Goal: Task Accomplishment & Management: Use online tool/utility

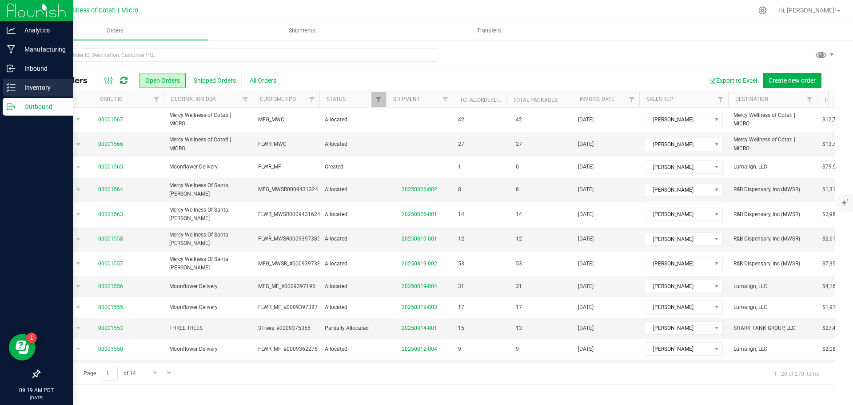
click at [22, 87] on p "Inventory" at bounding box center [42, 87] width 53 height 11
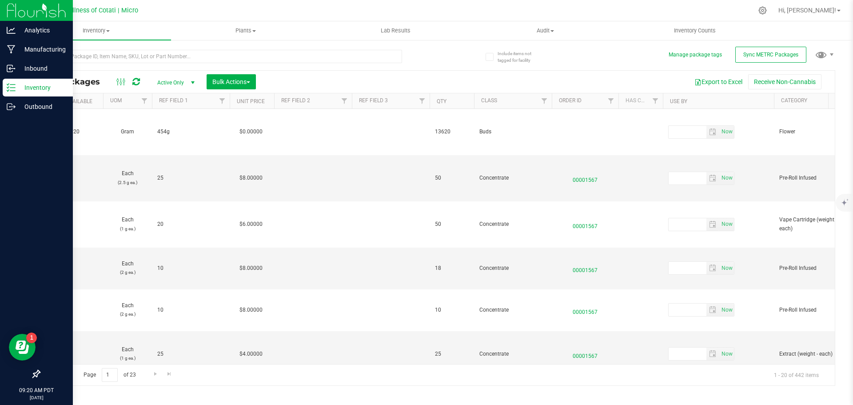
scroll to position [0, 691]
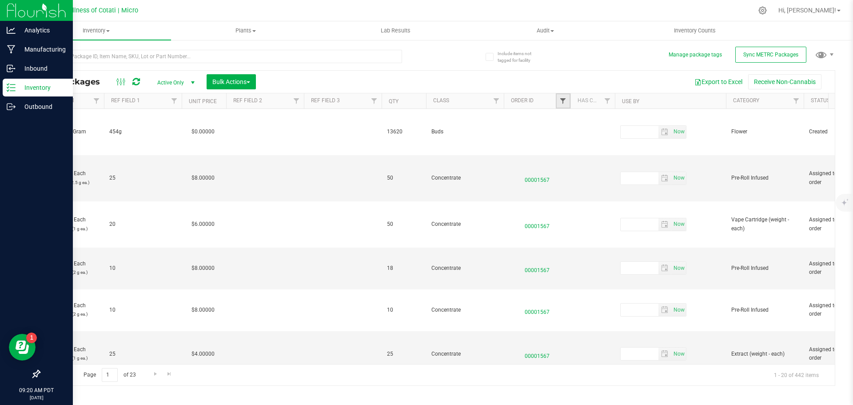
click at [562, 99] on span "Filter" at bounding box center [562, 100] width 7 height 7
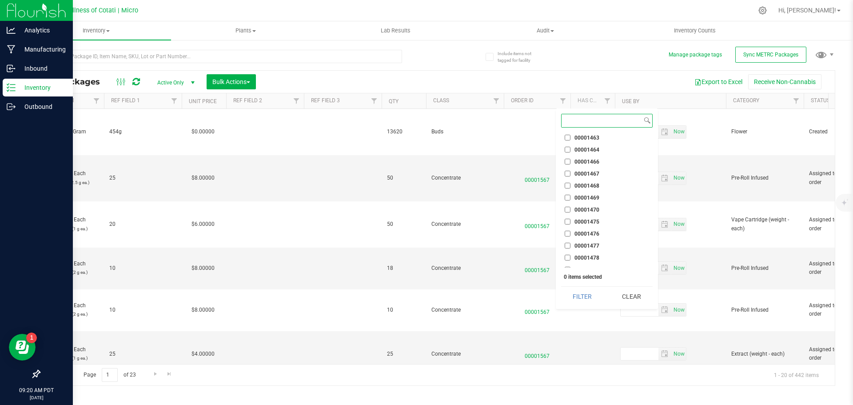
scroll to position [4865, 0]
click at [568, 264] on input "00001567" at bounding box center [568, 263] width 6 height 6
checkbox input "true"
click at [566, 252] on input "00001566" at bounding box center [568, 251] width 6 height 6
checkbox input "true"
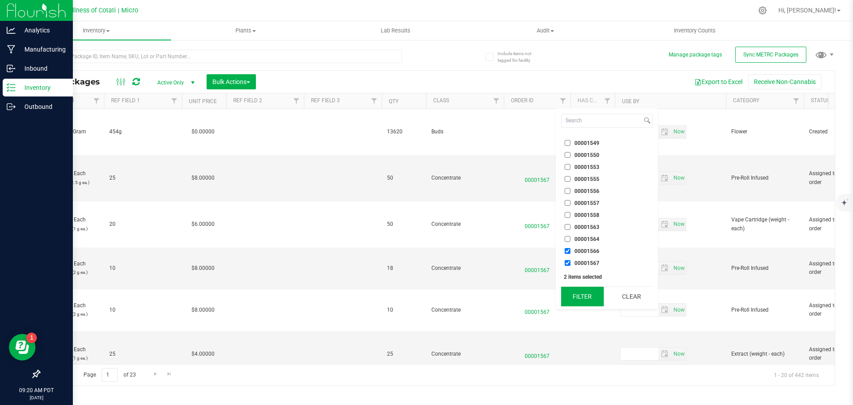
click at [592, 295] on button "Filter" at bounding box center [582, 296] width 43 height 20
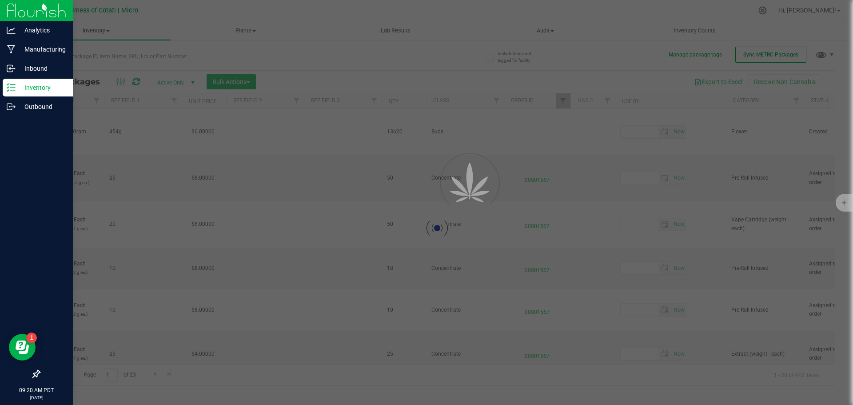
type input "[DATE]"
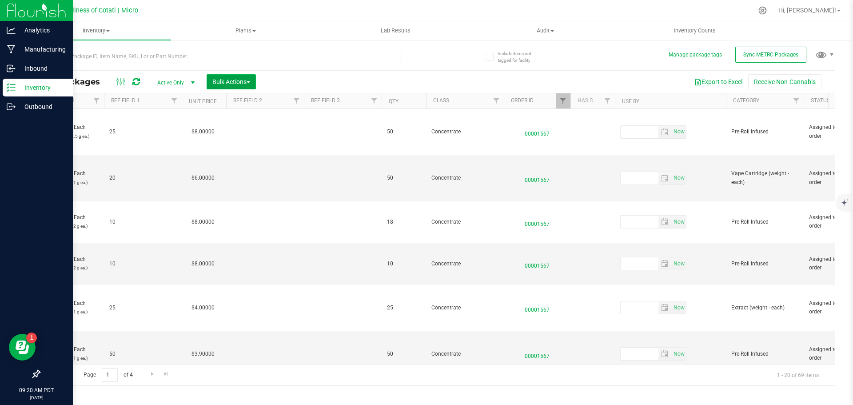
click at [217, 82] on span "Bulk Actions" at bounding box center [231, 81] width 38 height 7
click at [221, 153] on span "Locate packages" at bounding box center [234, 150] width 45 height 7
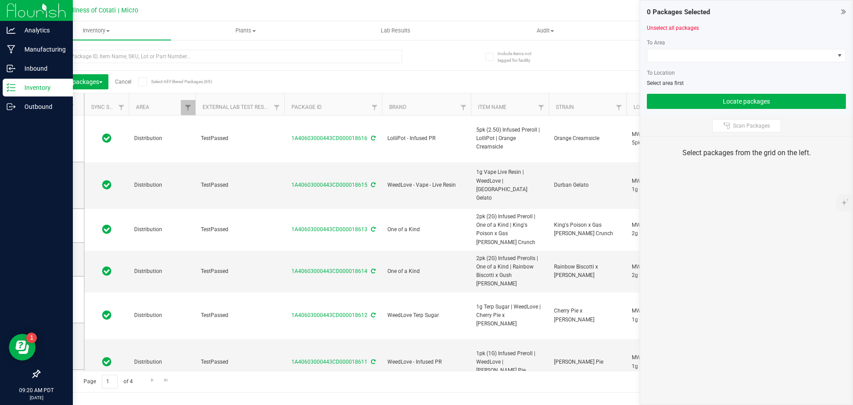
click at [138, 82] on div "Locate packages Cancel Select All Filtered Packages (69)" at bounding box center [120, 81] width 149 height 15
click at [143, 82] on icon at bounding box center [142, 82] width 6 height 0
click at [0, 0] on input "Select All Filtered Packages (69)" at bounding box center [0, 0] width 0 height 0
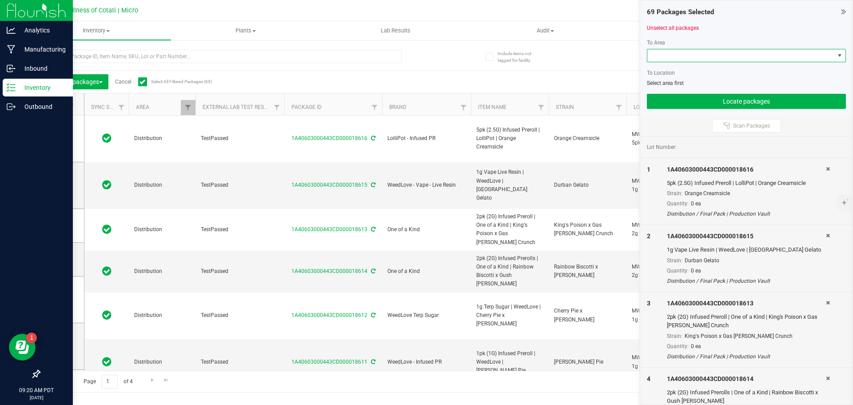
click at [664, 54] on span at bounding box center [740, 55] width 187 height 12
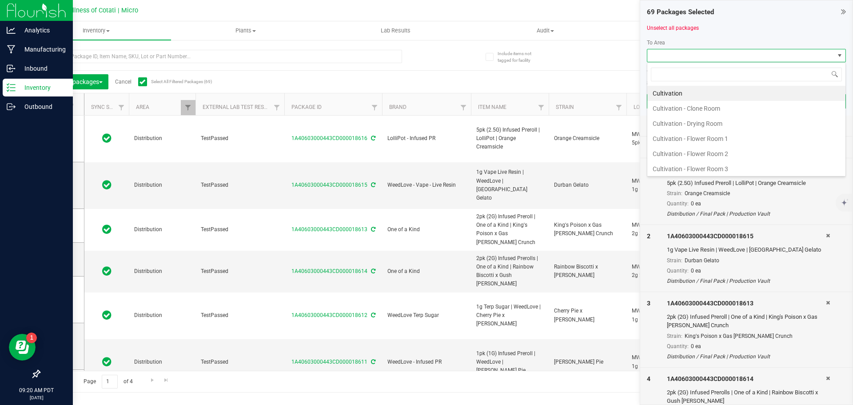
scroll to position [13, 199]
type input "[PERSON_NAME]"
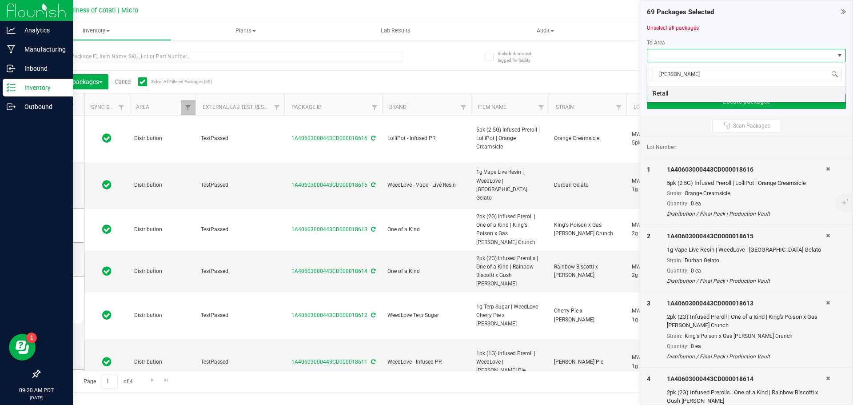
click at [679, 91] on li "Retail" at bounding box center [746, 93] width 198 height 15
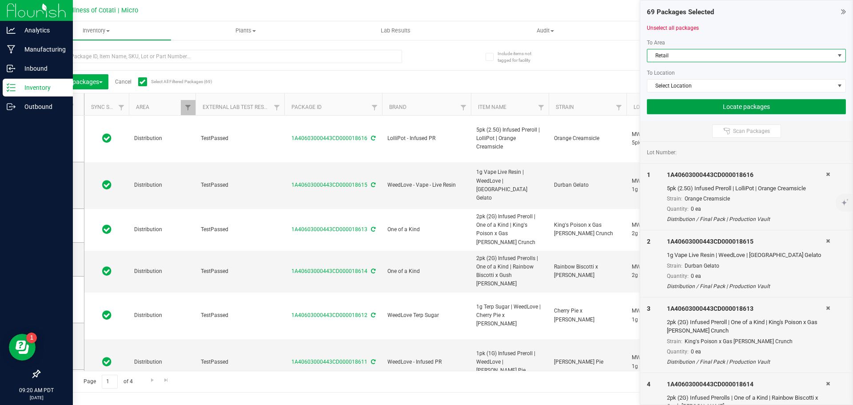
click at [727, 103] on button "Locate packages" at bounding box center [746, 106] width 199 height 15
